Goal: Purchase product/service

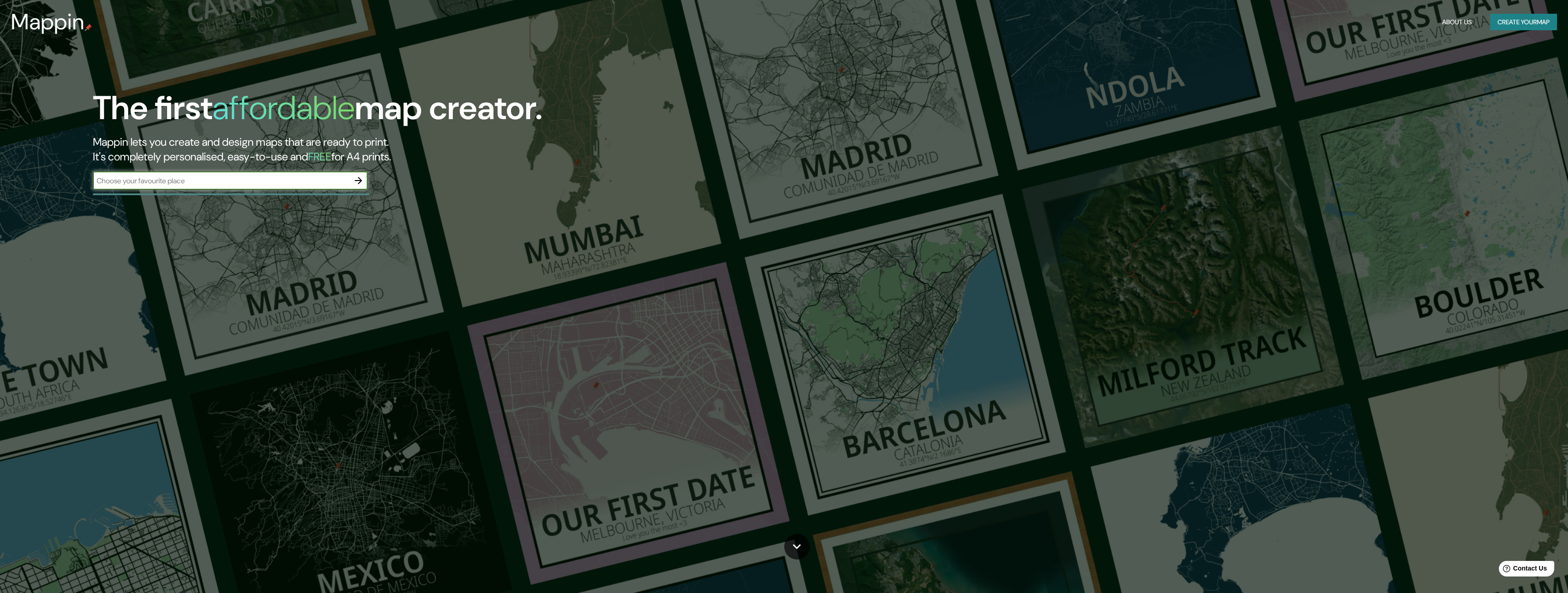
click at [280, 183] on input "text" at bounding box center [221, 181] width 257 height 11
type input "Nuenen"
click at [360, 182] on icon "button" at bounding box center [358, 180] width 11 height 11
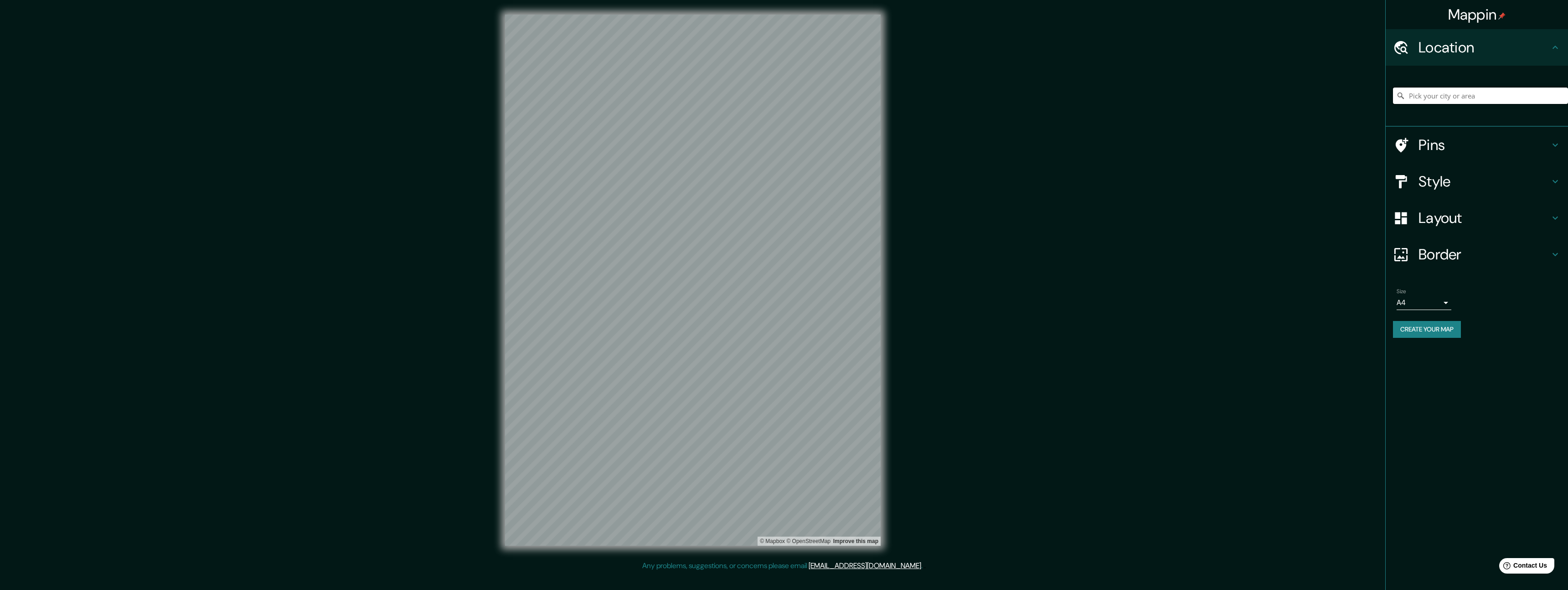
click at [1487, 97] on input "Pick your city or area" at bounding box center [1480, 95] width 175 height 16
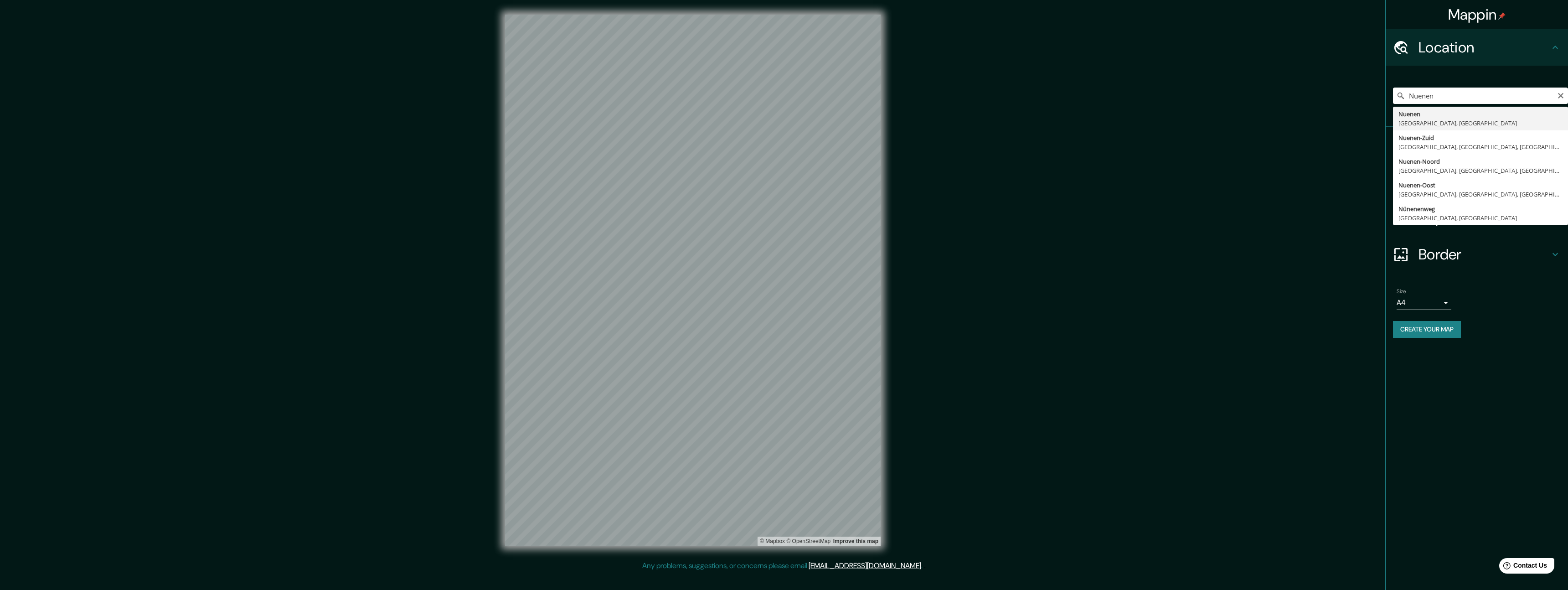
type input "[GEOGRAPHIC_DATA], [GEOGRAPHIC_DATA], [GEOGRAPHIC_DATA]"
